Goal: Check status: Check status

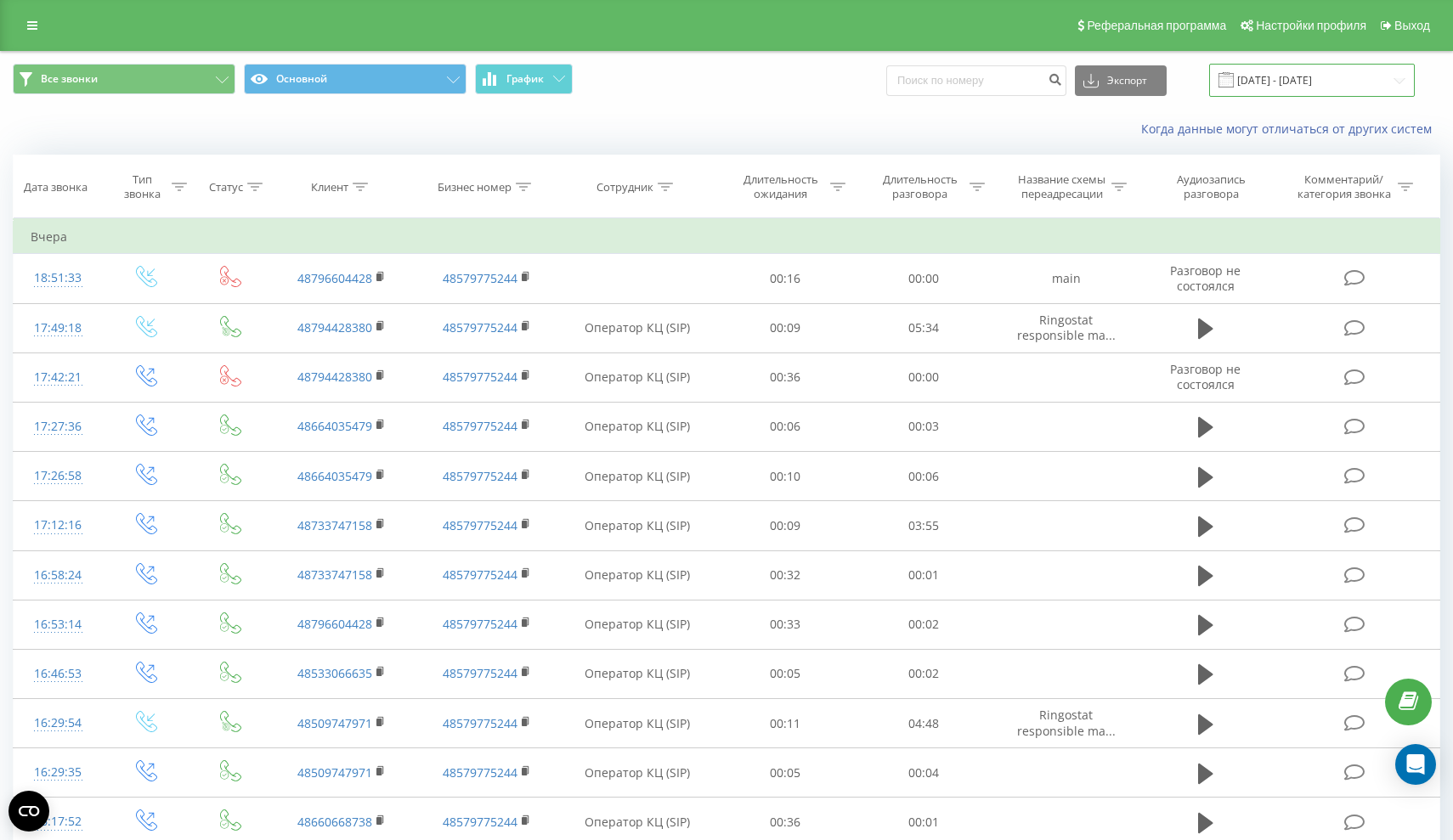
click at [1356, 96] on input "[DATE] - [DATE]" at bounding box center [1312, 79] width 205 height 33
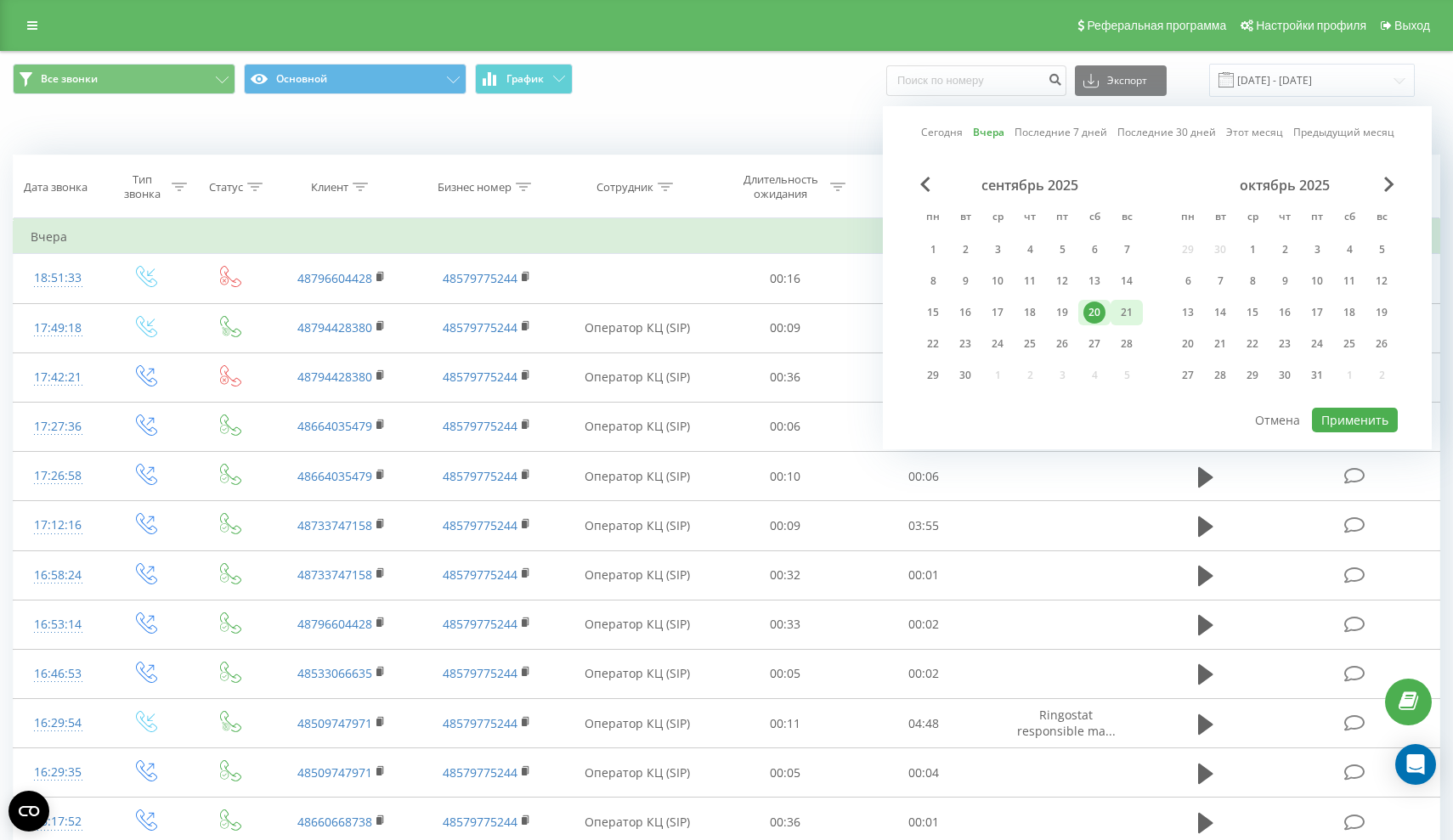
click at [1126, 320] on div "21" at bounding box center [1126, 312] width 22 height 22
click at [1366, 431] on button "Применить" at bounding box center [1355, 420] width 86 height 25
type input "[DATE] - [DATE]"
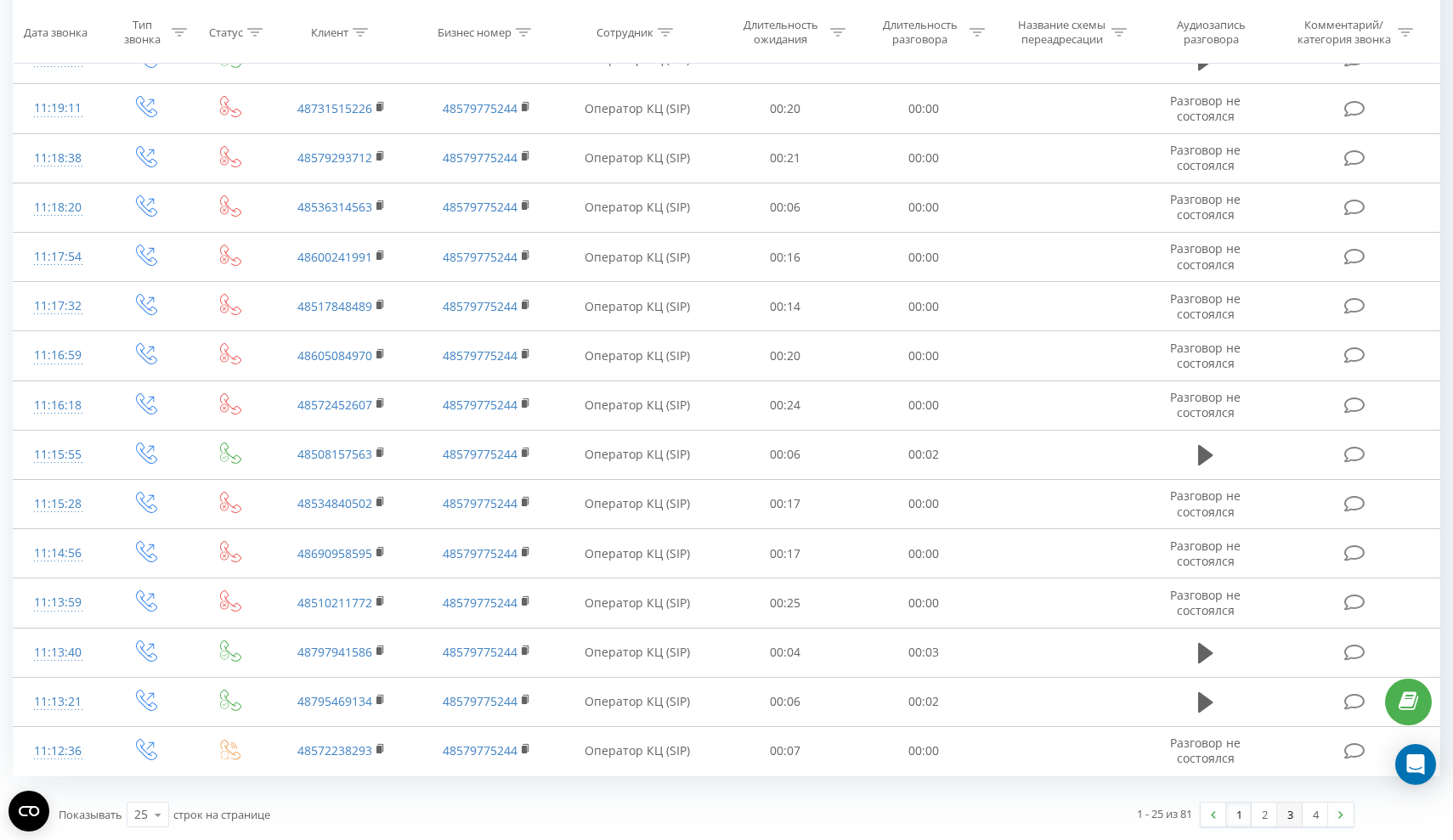
click at [1277, 816] on link "3" at bounding box center [1290, 814] width 26 height 24
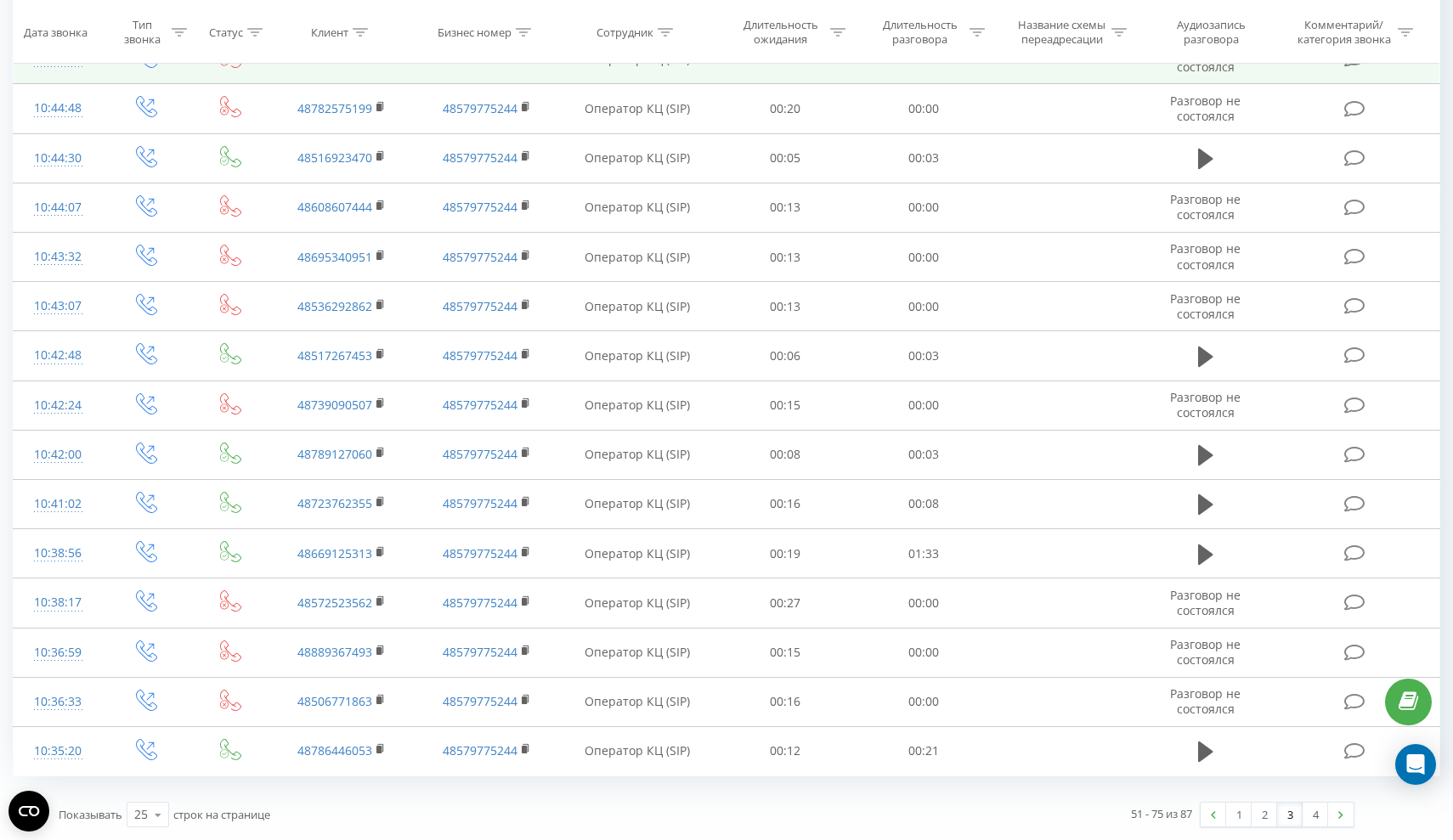
scroll to position [724, 0]
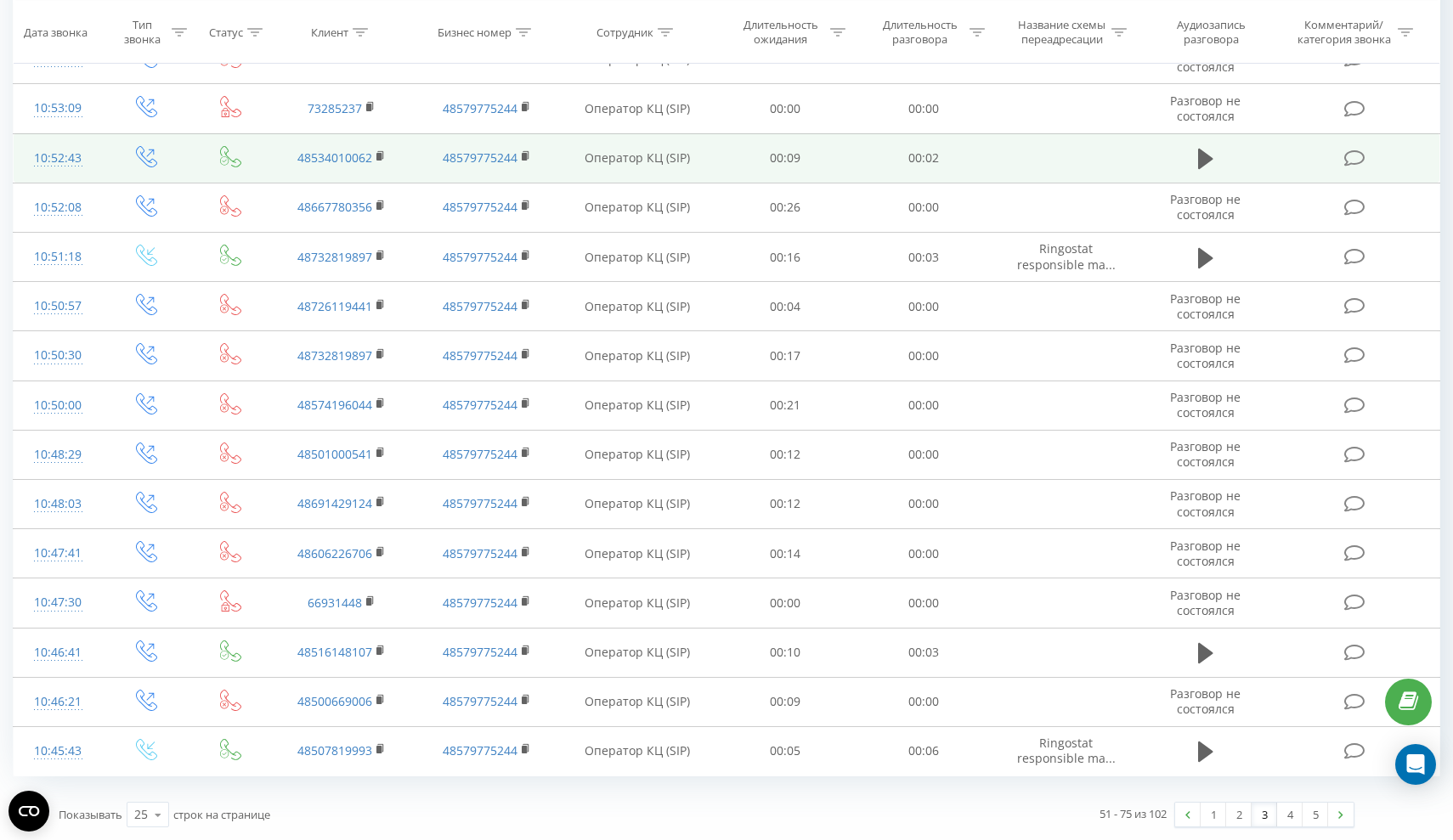
scroll to position [724, 0]
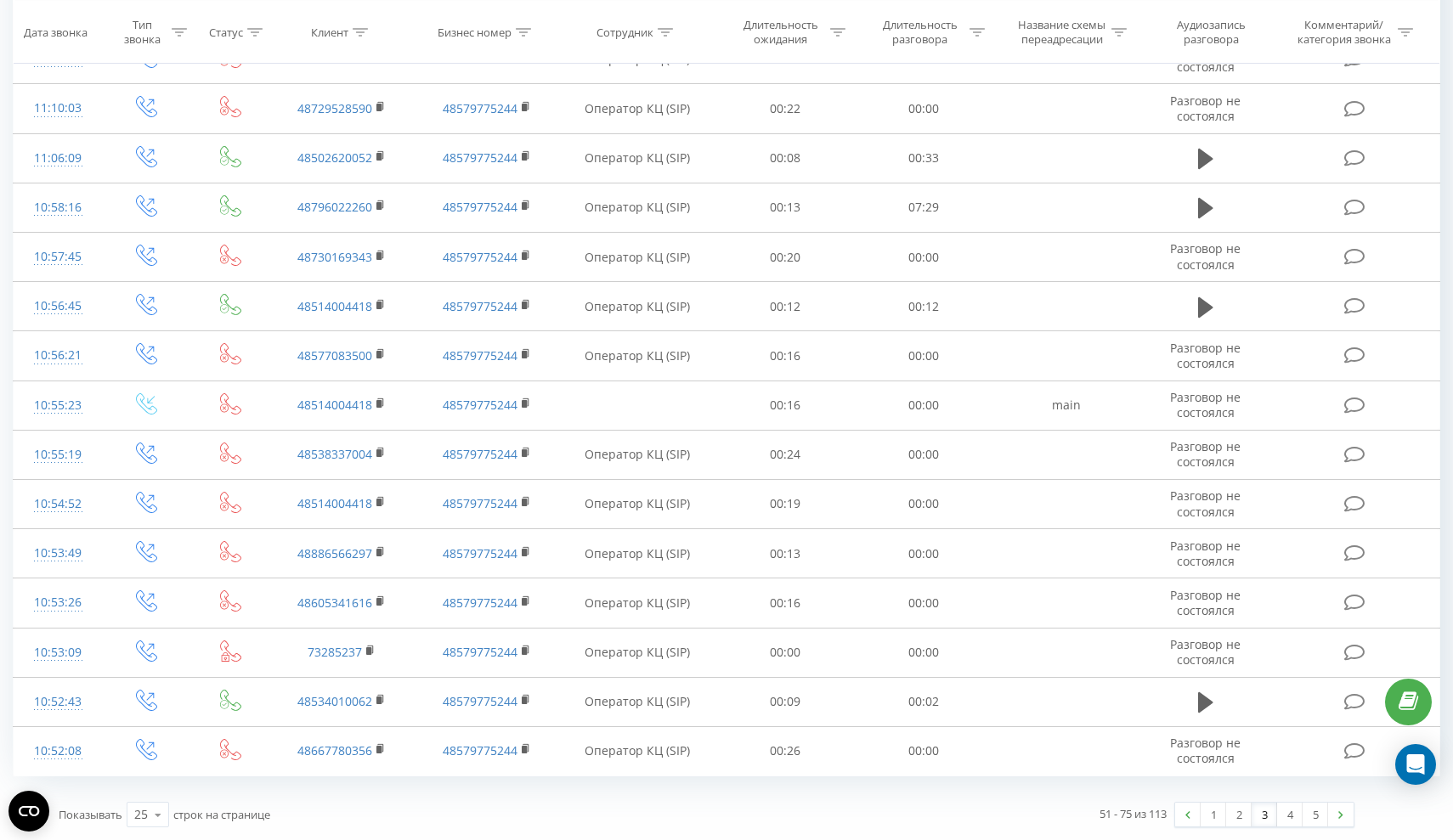
scroll to position [724, 0]
